Goal: Task Accomplishment & Management: Use online tool/utility

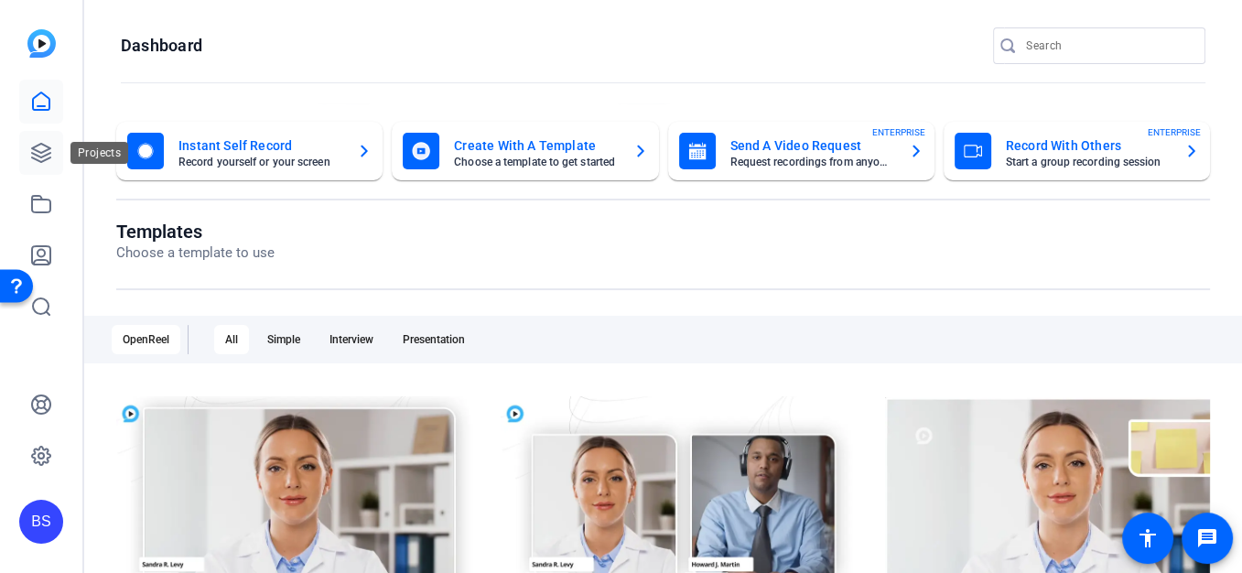
click at [38, 156] on icon at bounding box center [41, 153] width 18 height 18
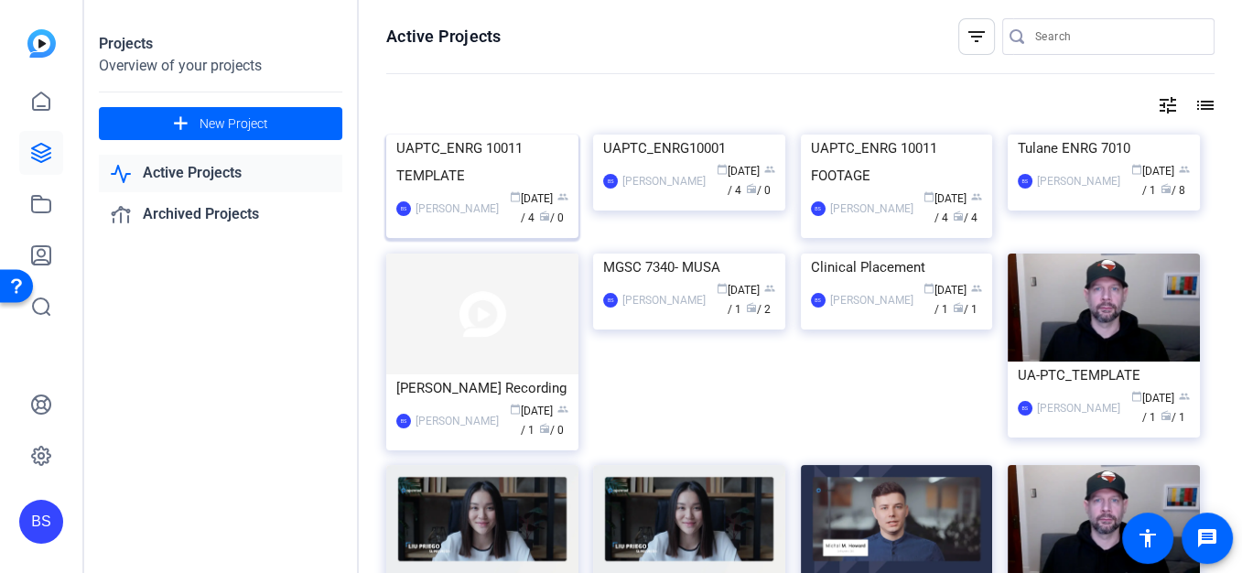
click at [480, 135] on img at bounding box center [482, 135] width 192 height 0
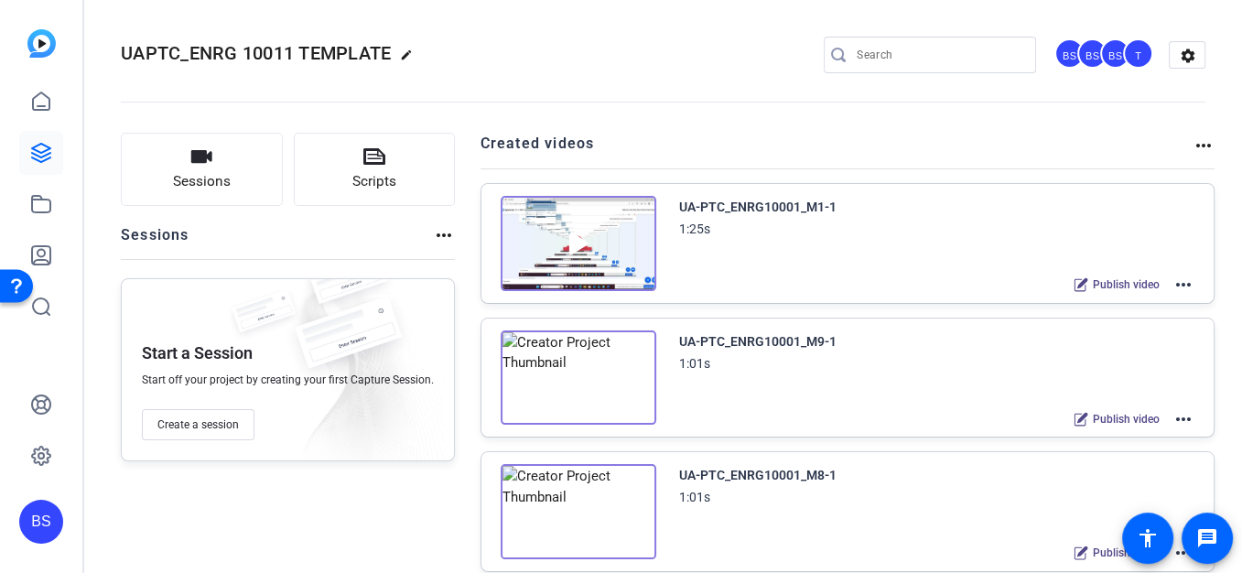
click at [1172, 280] on mat-icon "more_horiz" at bounding box center [1183, 285] width 22 height 22
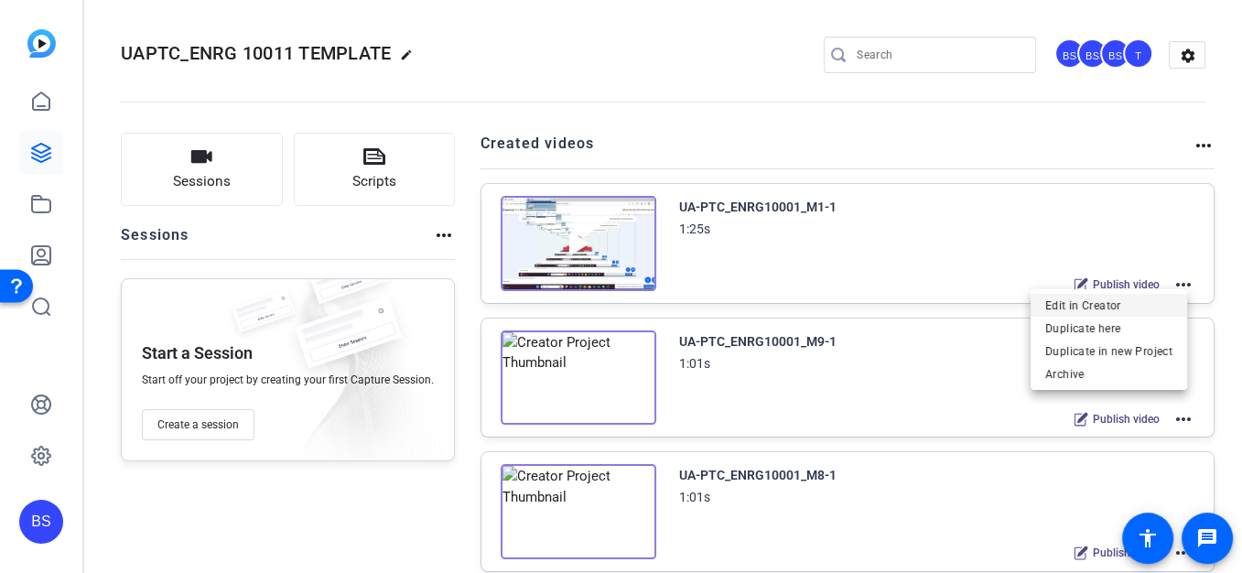
click at [1062, 306] on span "Edit in Creator" at bounding box center [1108, 306] width 127 height 22
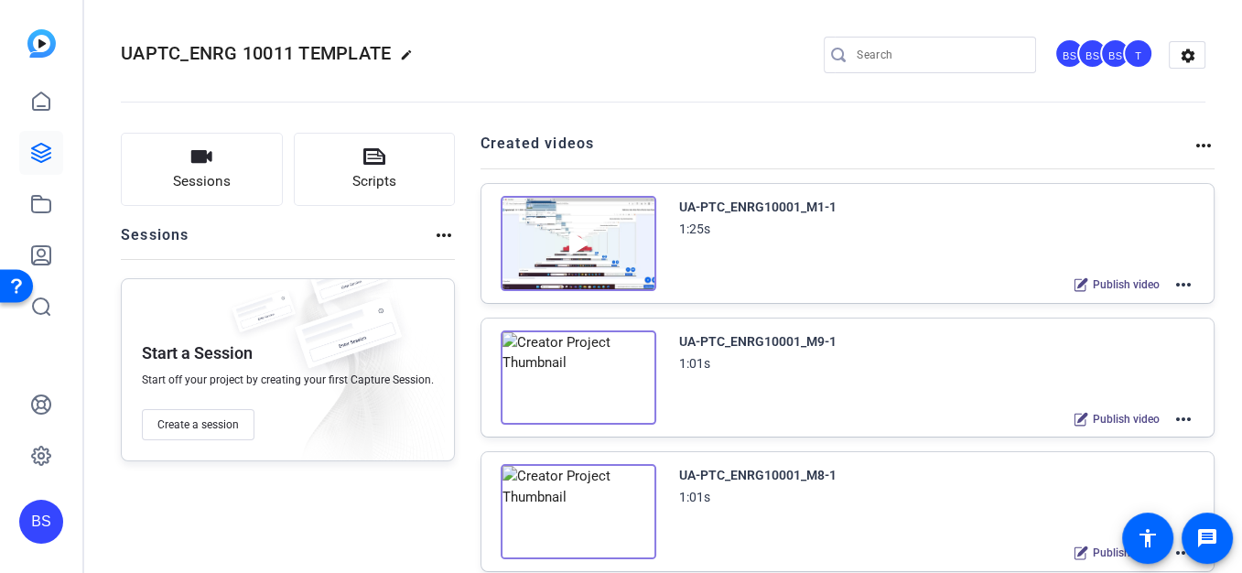
click at [1181, 419] on mat-icon "more_horiz" at bounding box center [1183, 419] width 22 height 22
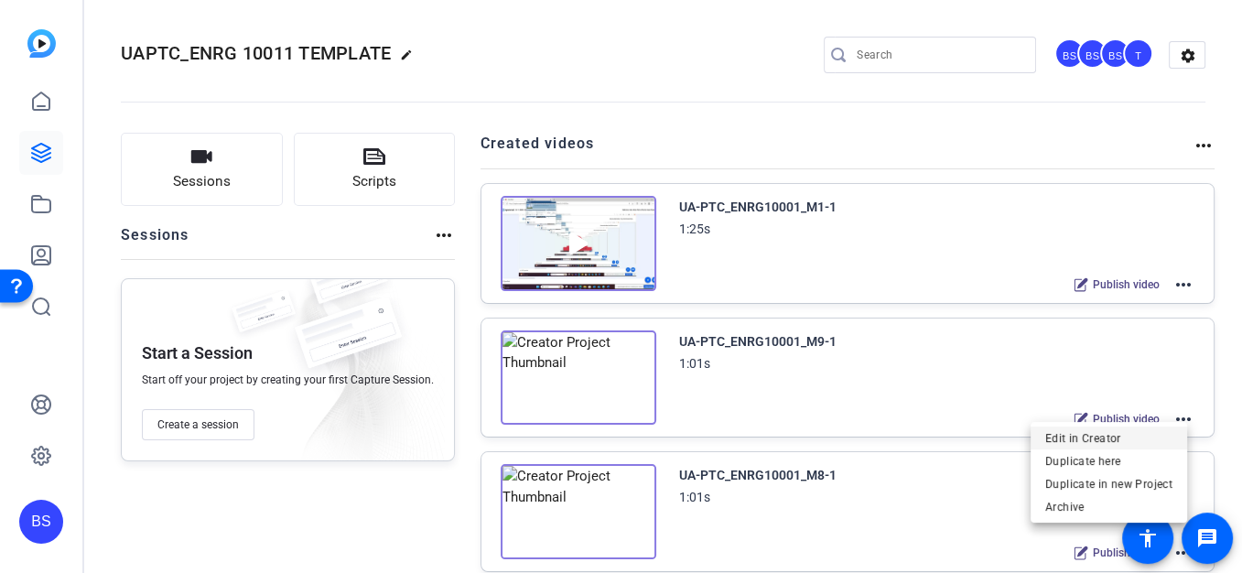
click at [1080, 437] on span "Edit in Creator" at bounding box center [1108, 438] width 127 height 22
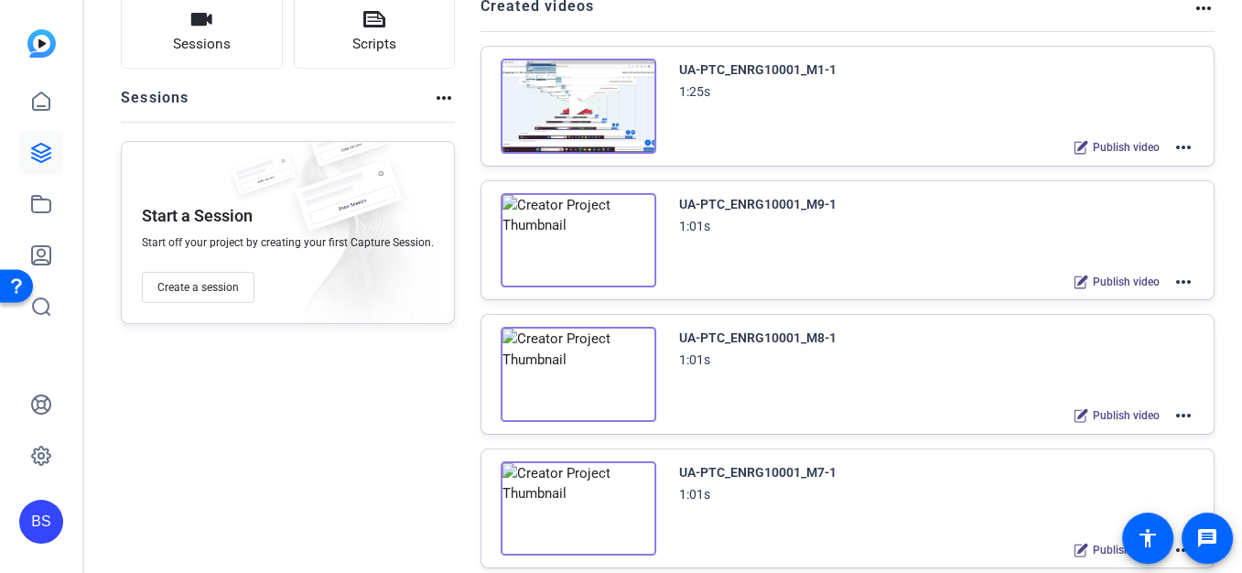
scroll to position [139, 0]
click at [1173, 407] on mat-icon "more_horiz" at bounding box center [1183, 414] width 22 height 22
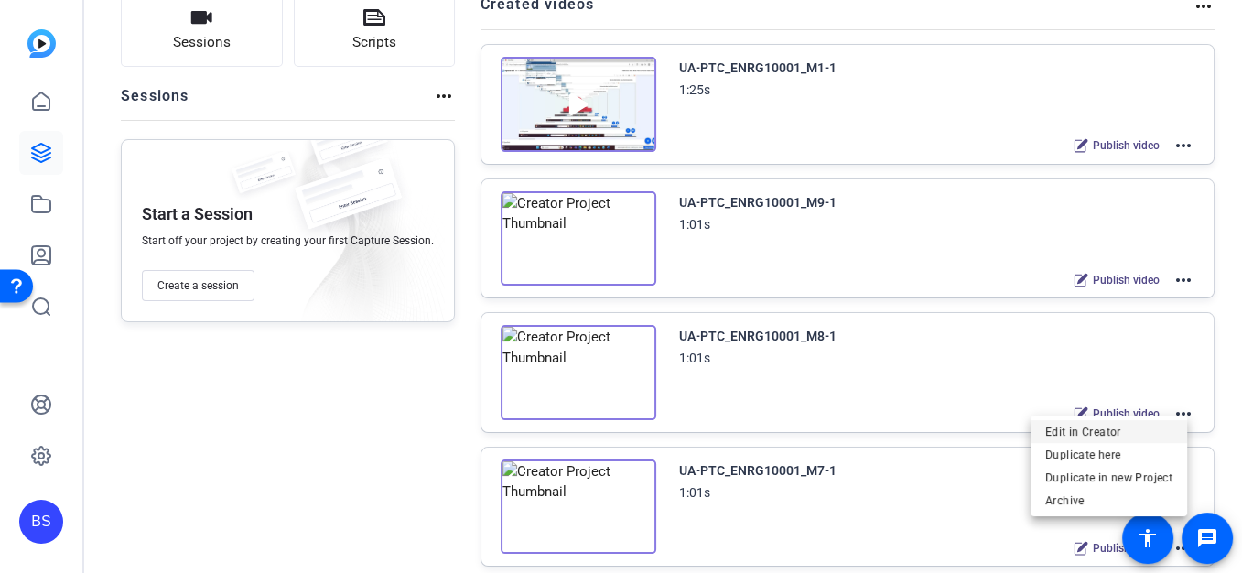
click at [1074, 427] on span "Edit in Creator" at bounding box center [1108, 431] width 127 height 22
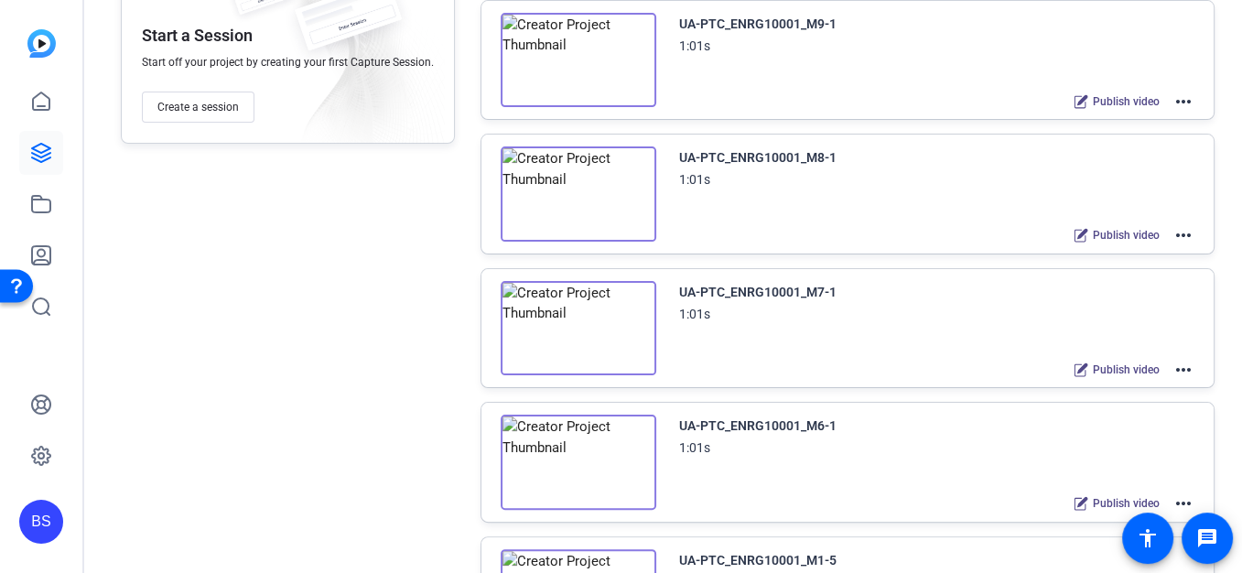
scroll to position [319, 0]
click at [1172, 360] on mat-icon "more_horiz" at bounding box center [1183, 368] width 22 height 22
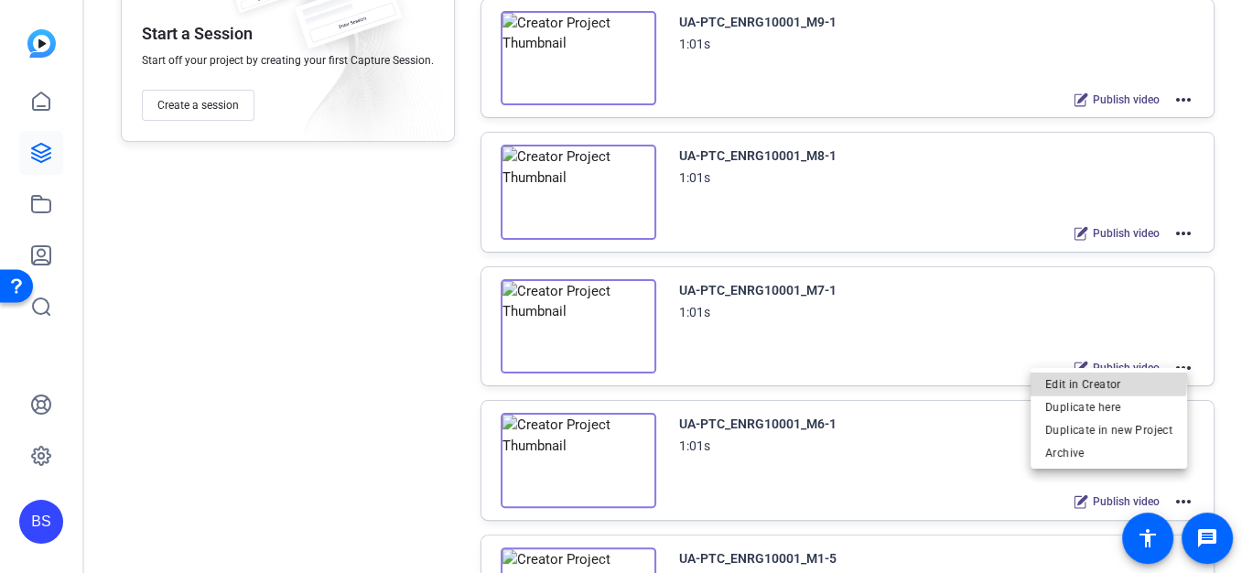
click at [1083, 377] on span "Edit in Creator" at bounding box center [1108, 383] width 127 height 22
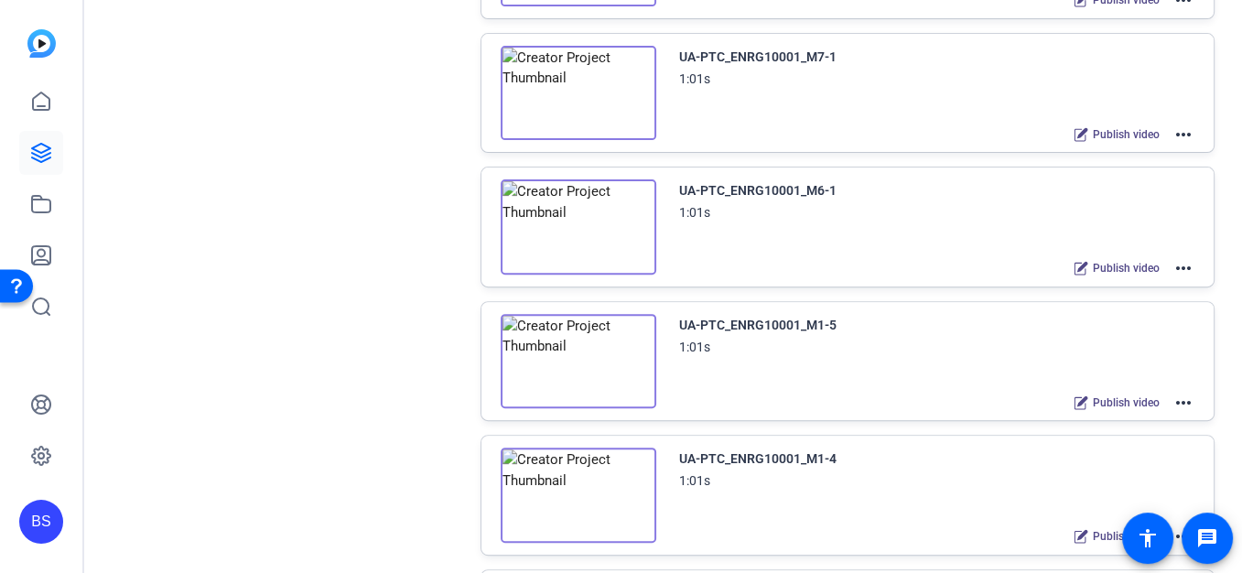
scroll to position [653, 0]
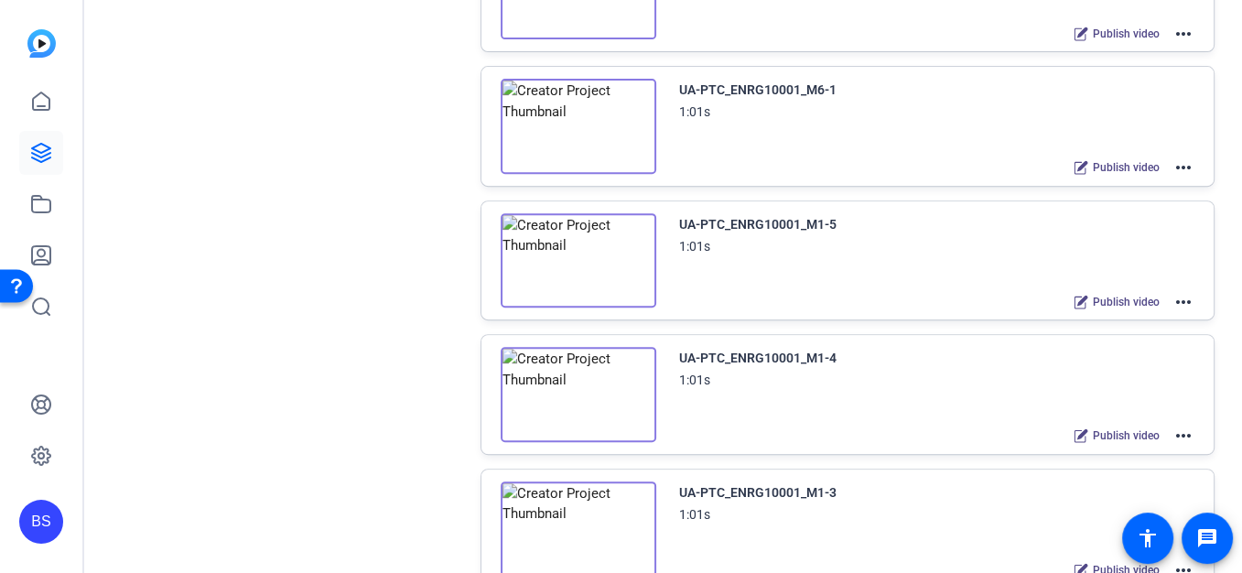
click at [1177, 156] on mat-icon "more_horiz" at bounding box center [1183, 167] width 22 height 22
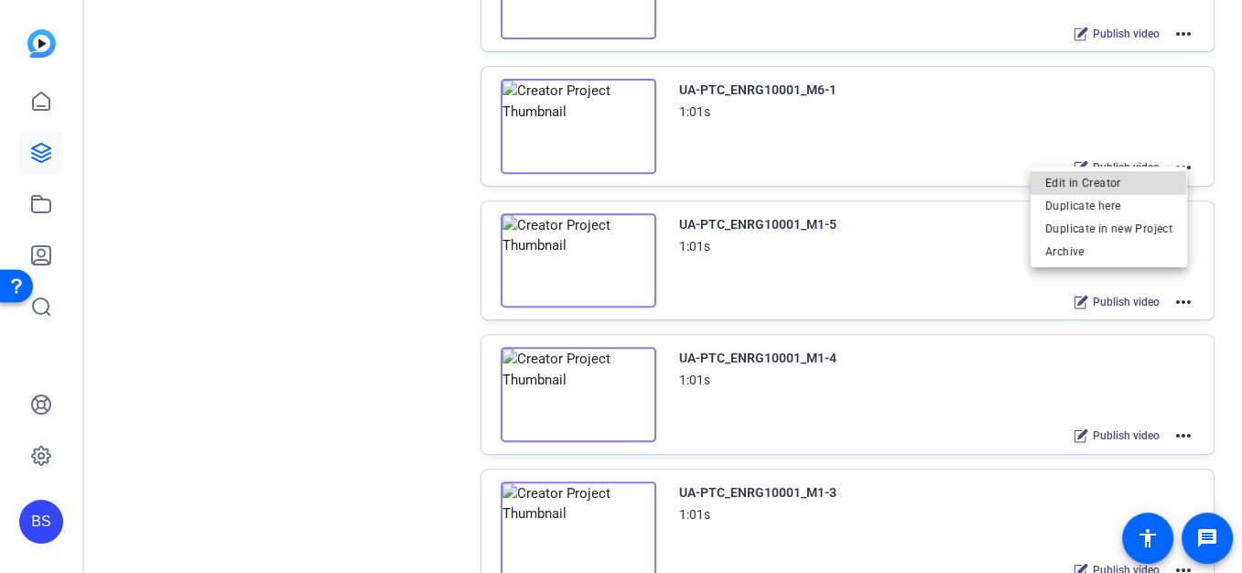
click at [1070, 182] on span "Edit in Creator" at bounding box center [1108, 182] width 127 height 22
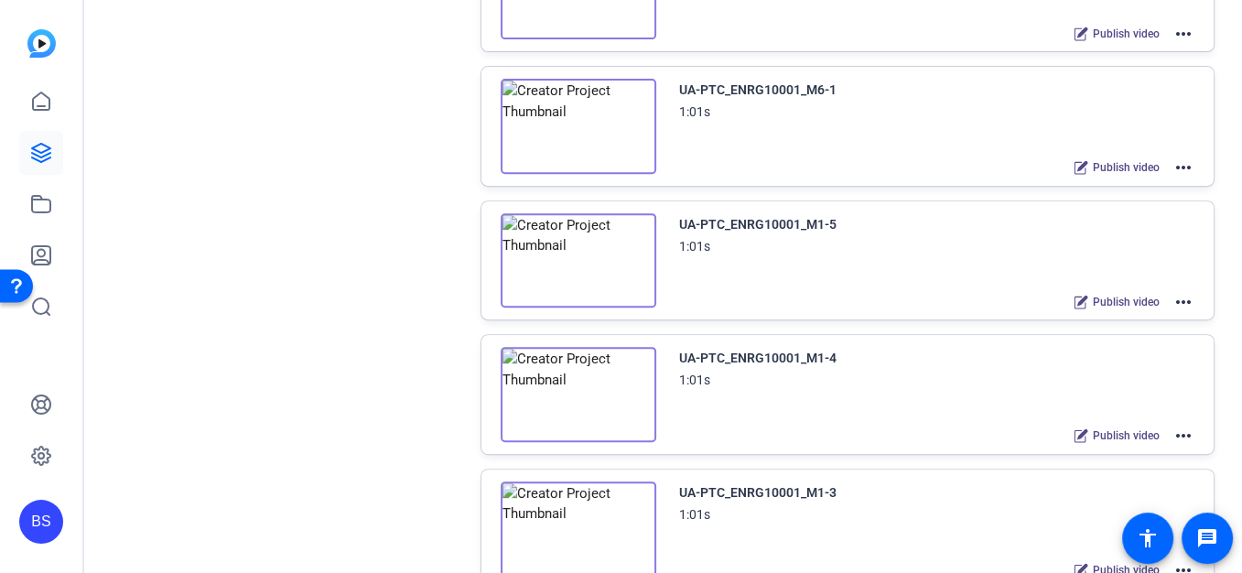
click at [1176, 293] on mat-icon "more_horiz" at bounding box center [1183, 302] width 22 height 22
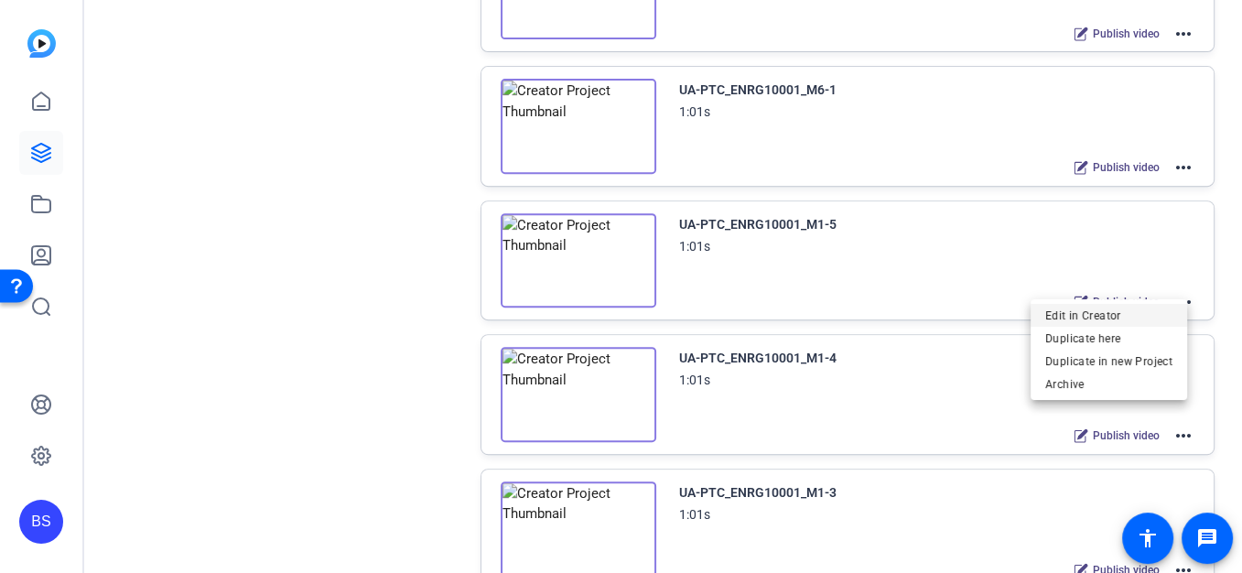
click at [1062, 310] on span "Edit in Creator" at bounding box center [1108, 315] width 127 height 22
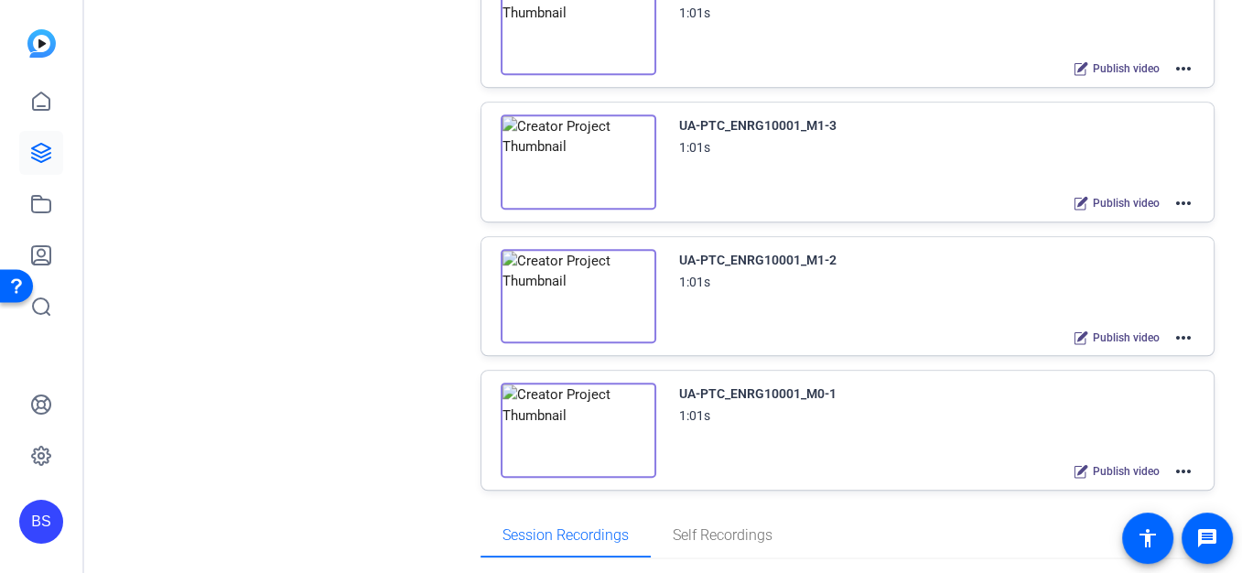
scroll to position [1024, 0]
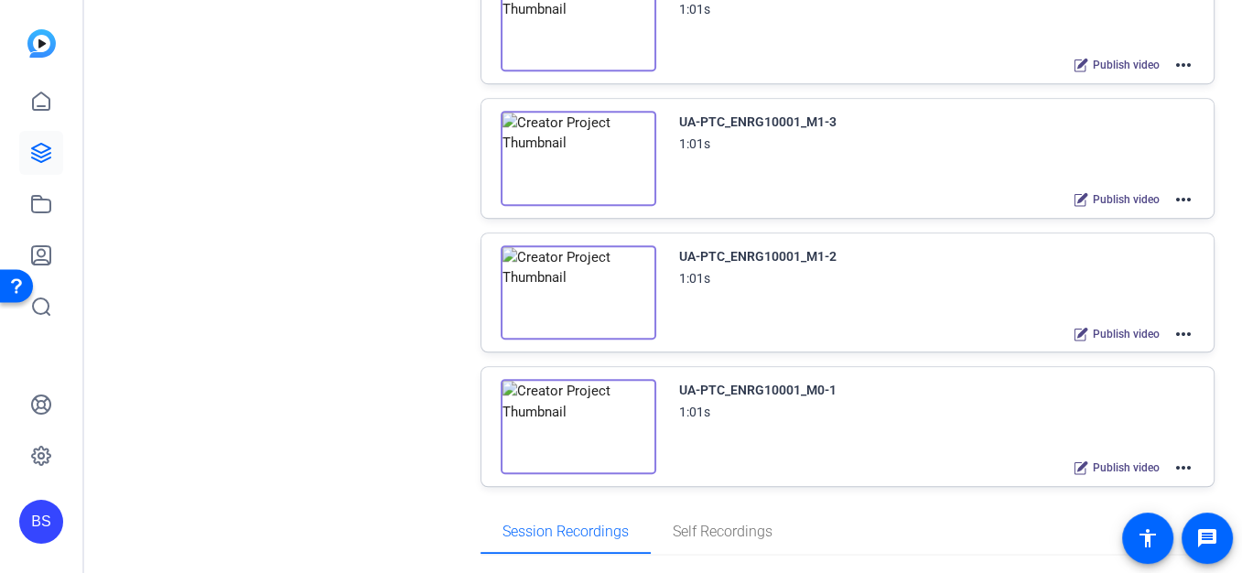
click at [1176, 55] on mat-icon "more_horiz" at bounding box center [1183, 65] width 22 height 22
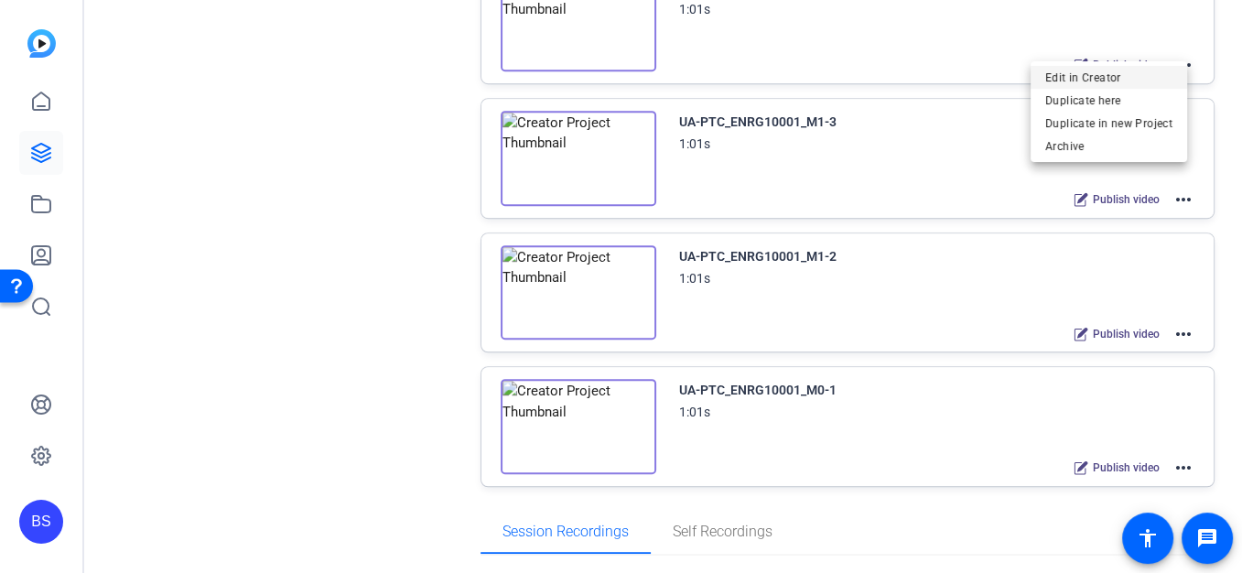
click at [1112, 79] on span "Edit in Creator" at bounding box center [1108, 77] width 127 height 22
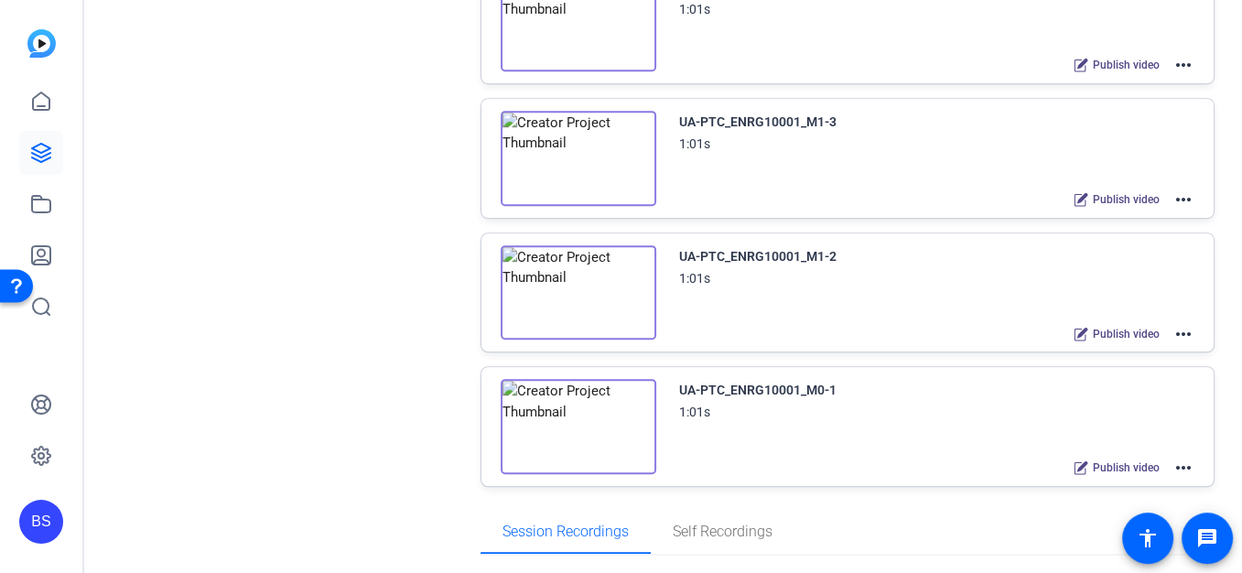
click at [1172, 189] on mat-icon "more_horiz" at bounding box center [1183, 200] width 22 height 22
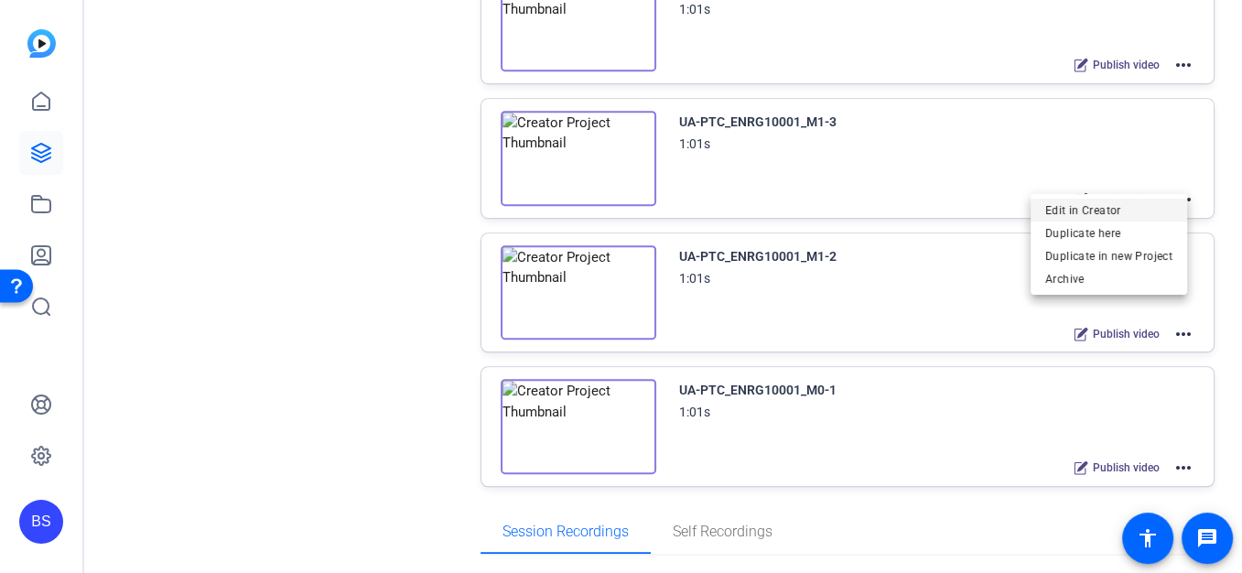
click at [1138, 209] on span "Edit in Creator" at bounding box center [1108, 210] width 127 height 22
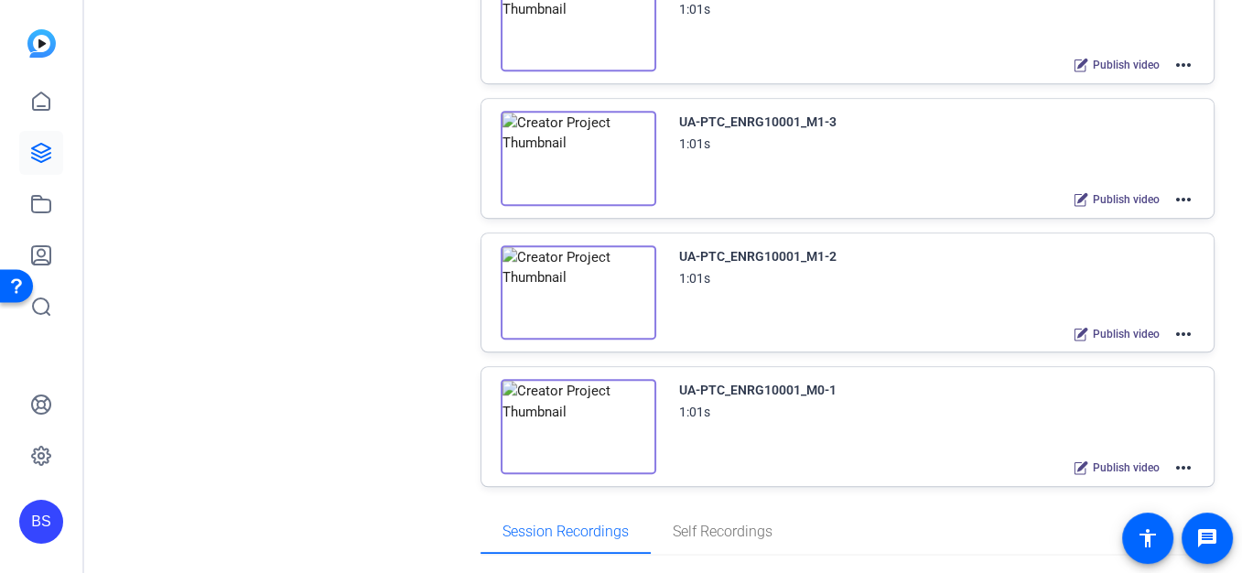
click at [1172, 323] on mat-icon "more_horiz" at bounding box center [1183, 334] width 22 height 22
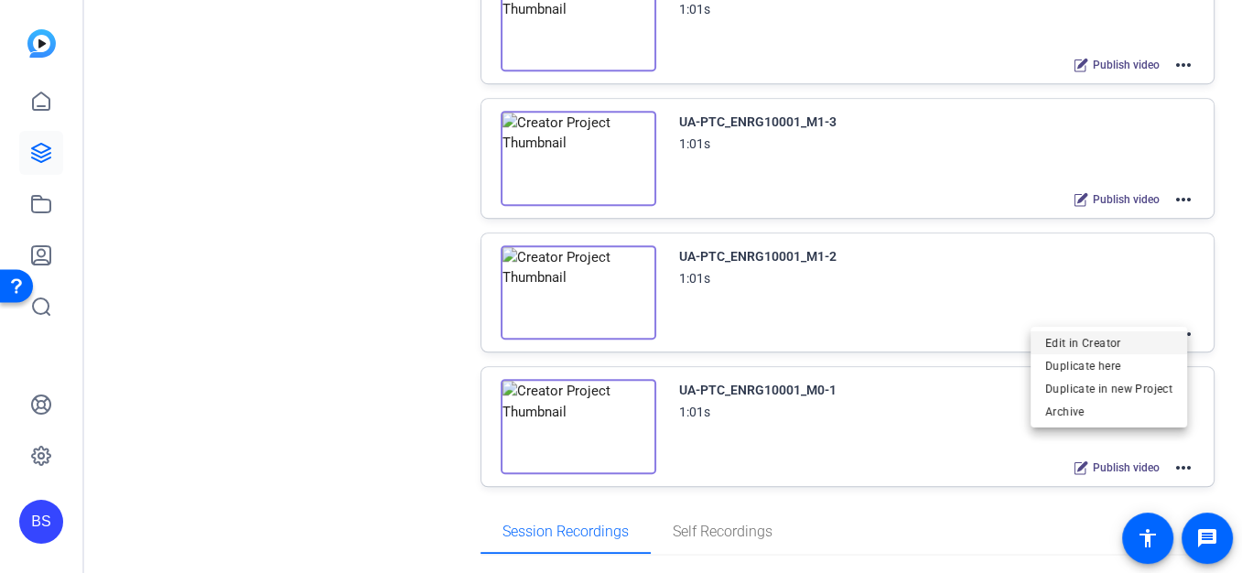
click at [1130, 344] on span "Edit in Creator" at bounding box center [1108, 342] width 127 height 22
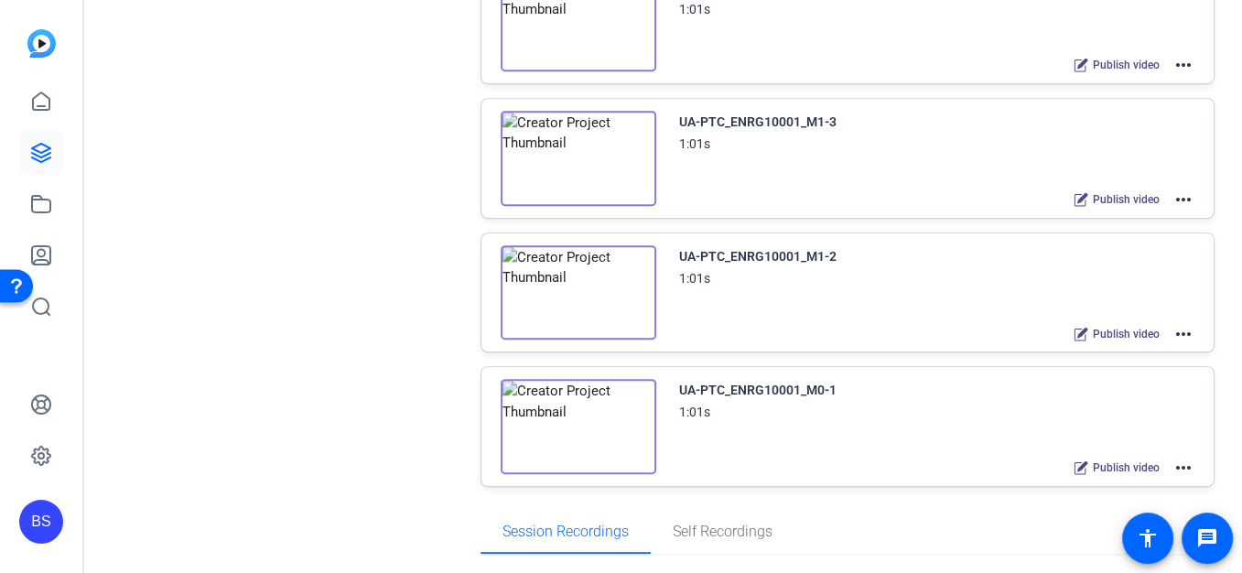
click at [1177, 457] on mat-icon "more_horiz" at bounding box center [1183, 468] width 22 height 22
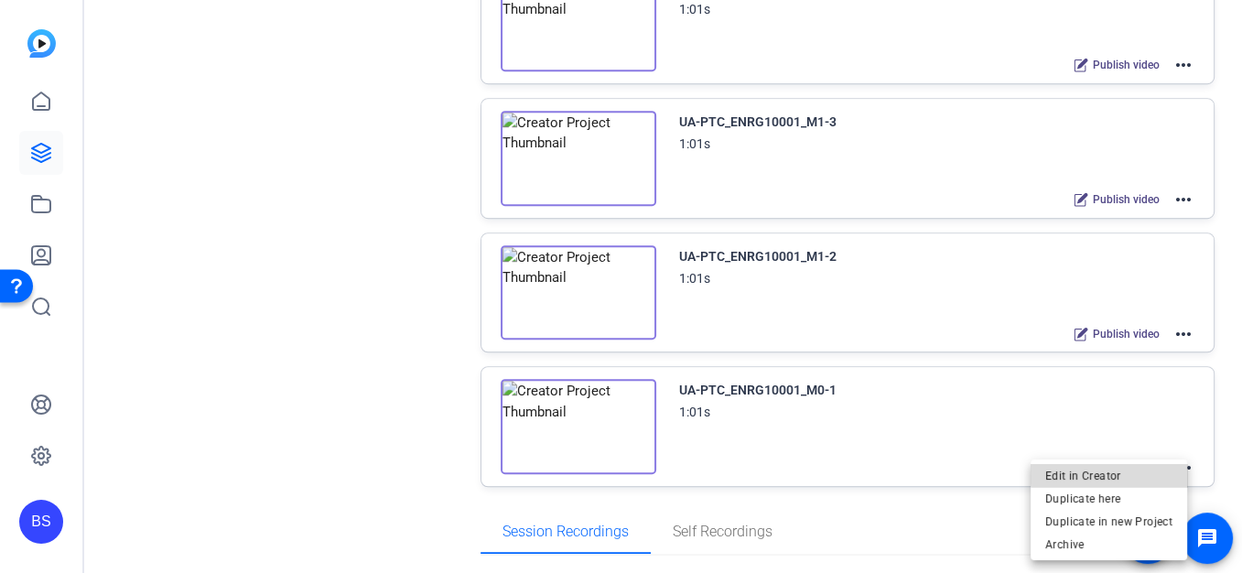
click at [1112, 473] on span "Edit in Creator" at bounding box center [1108, 475] width 127 height 22
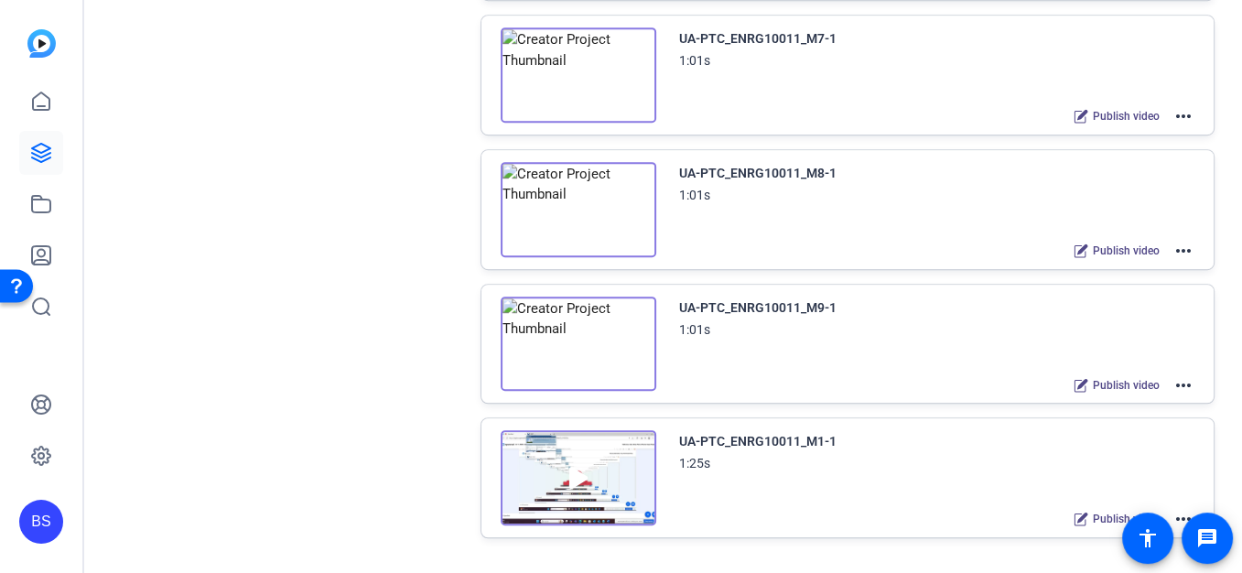
scroll to position [973, 0]
